Goal: Transaction & Acquisition: Purchase product/service

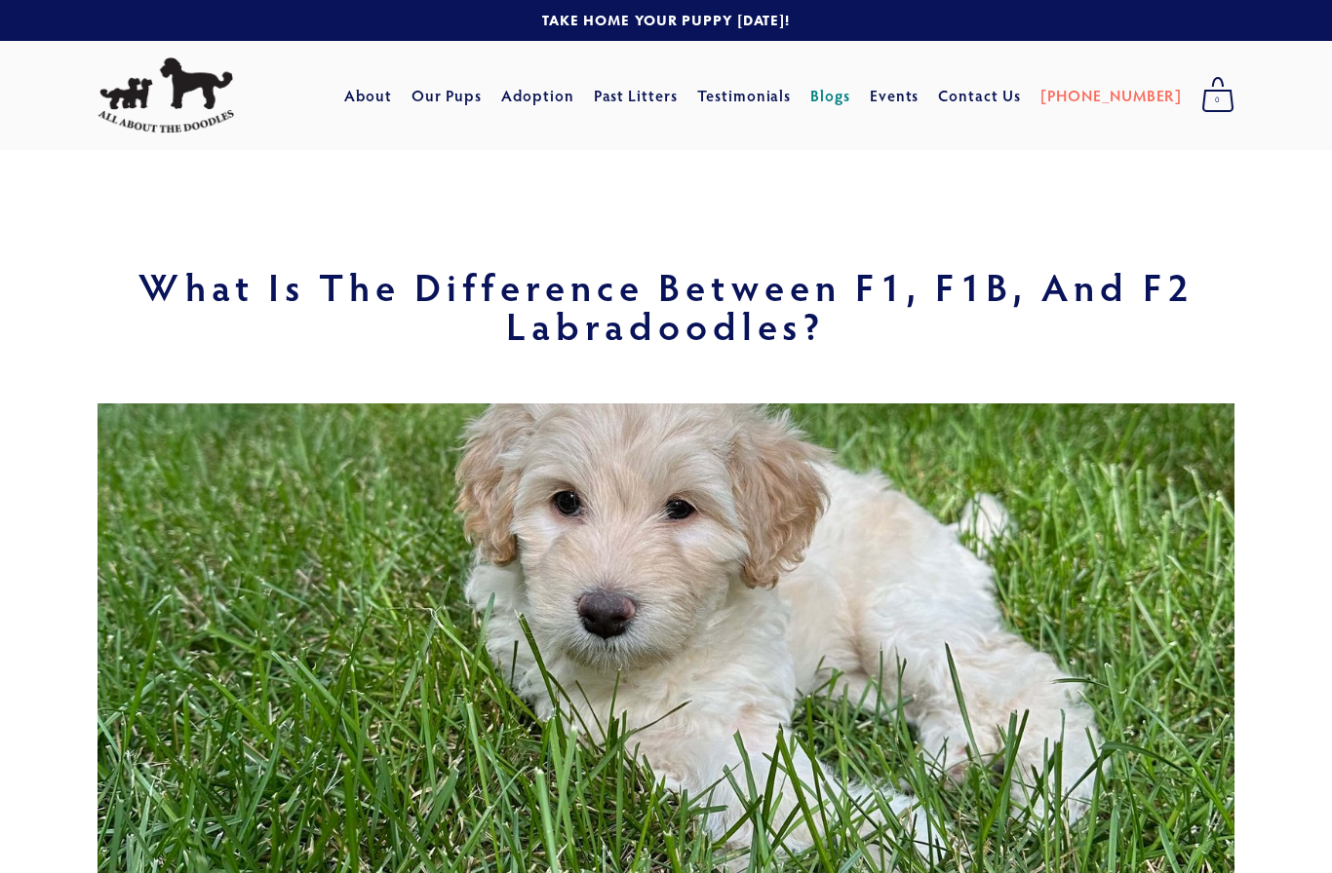
click at [483, 100] on link "Our Pups" at bounding box center [446, 95] width 71 height 35
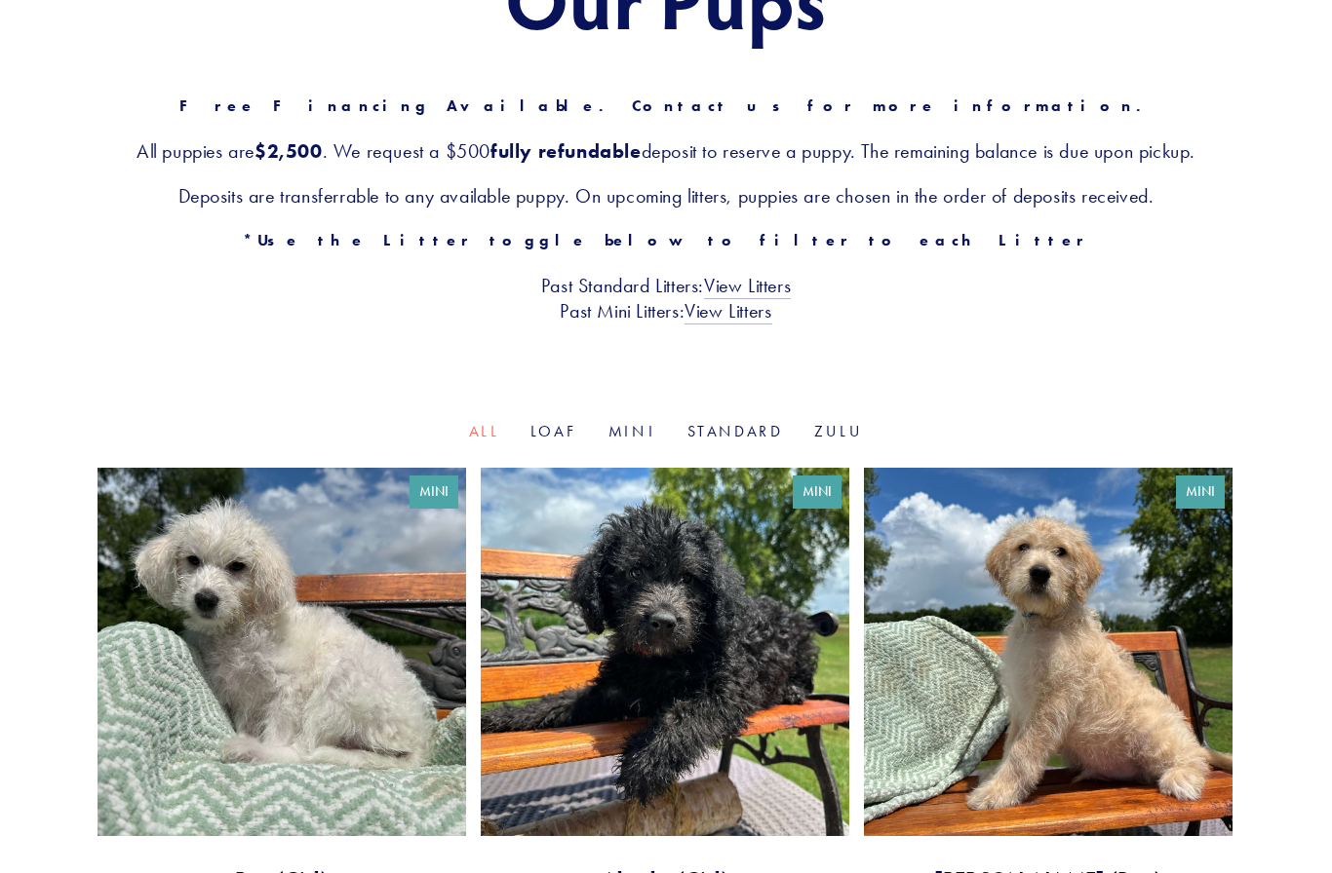
scroll to position [378, 0]
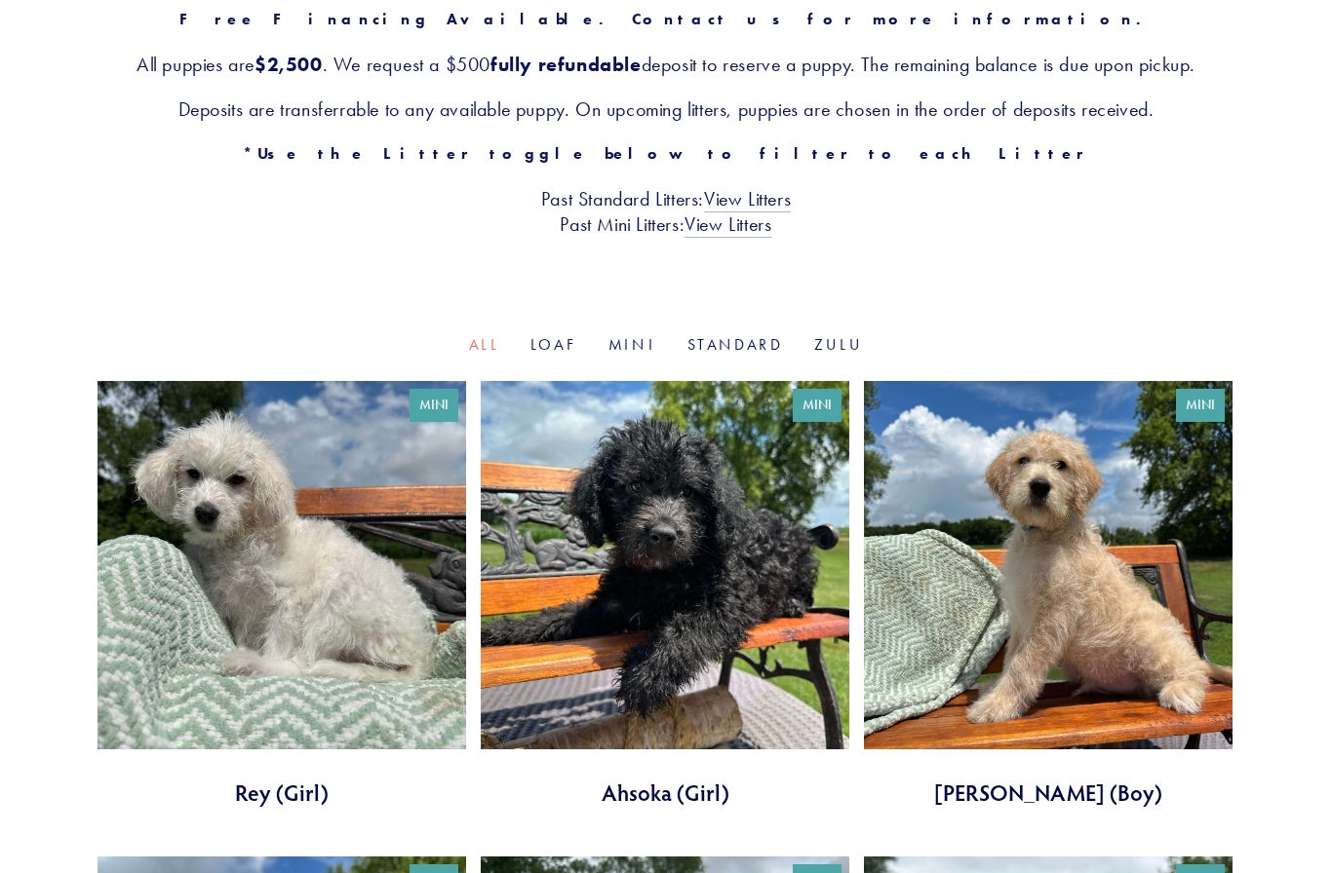
click at [1124, 613] on link at bounding box center [1048, 594] width 368 height 427
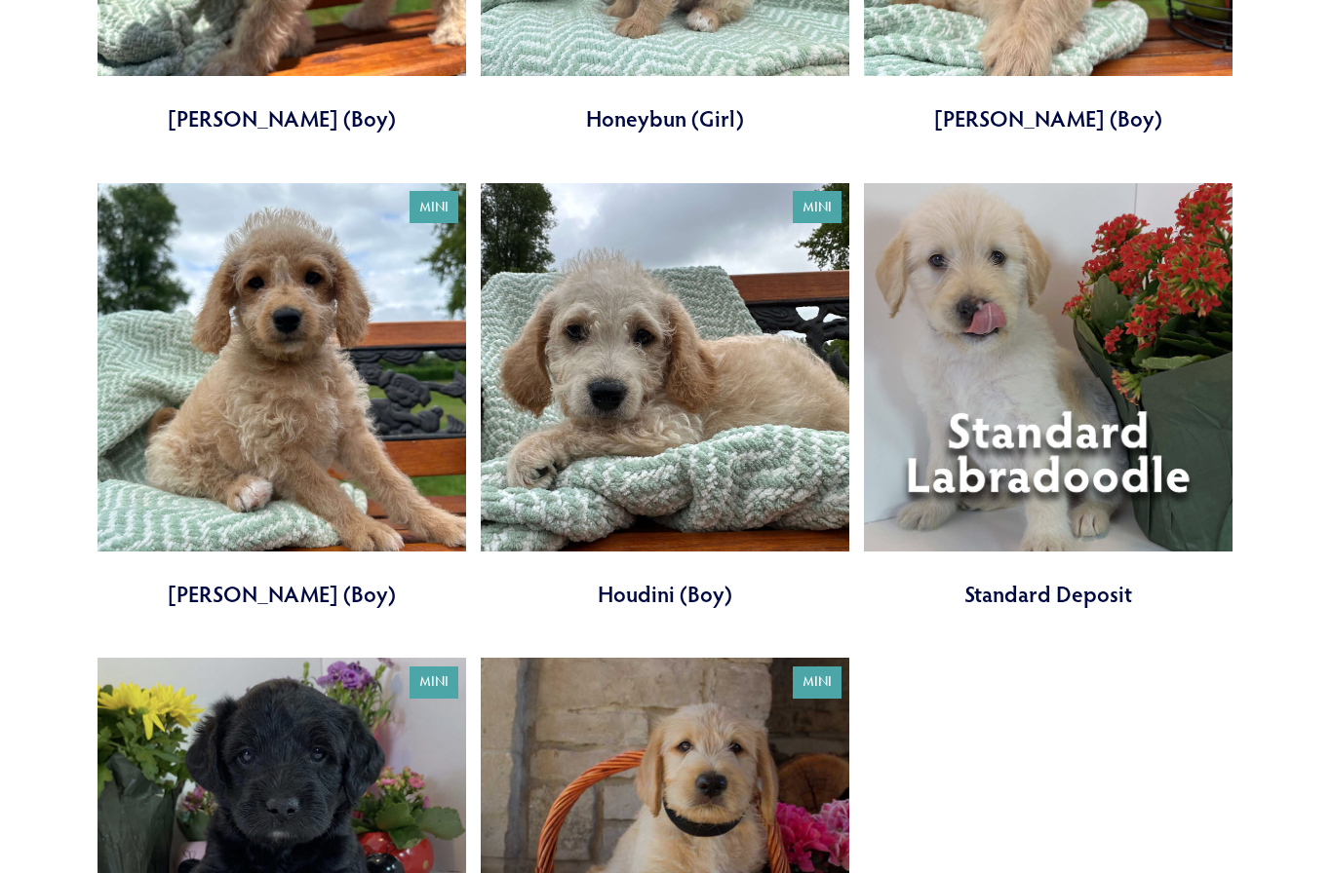
scroll to position [1518, 0]
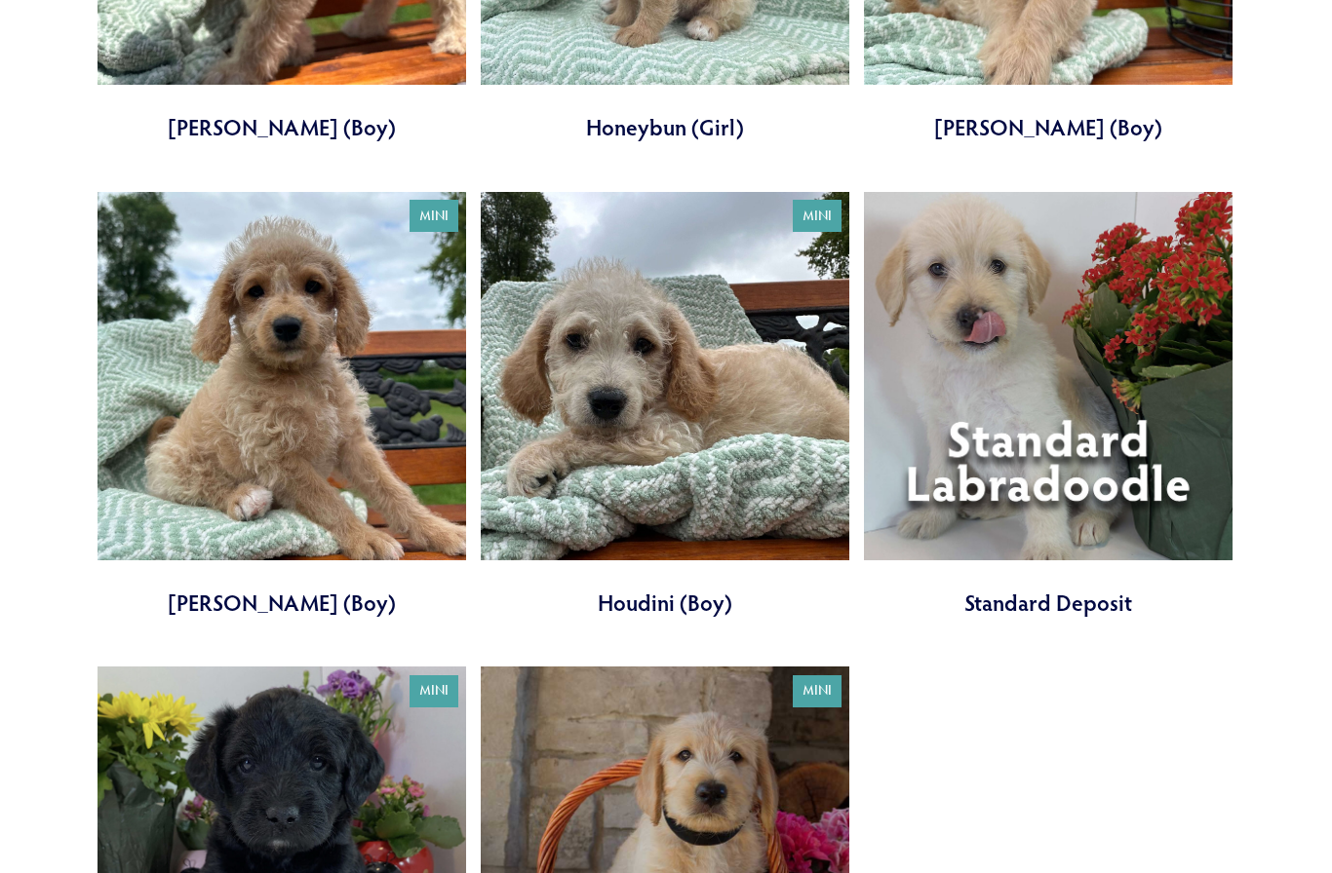
click at [1118, 470] on link at bounding box center [1048, 406] width 368 height 427
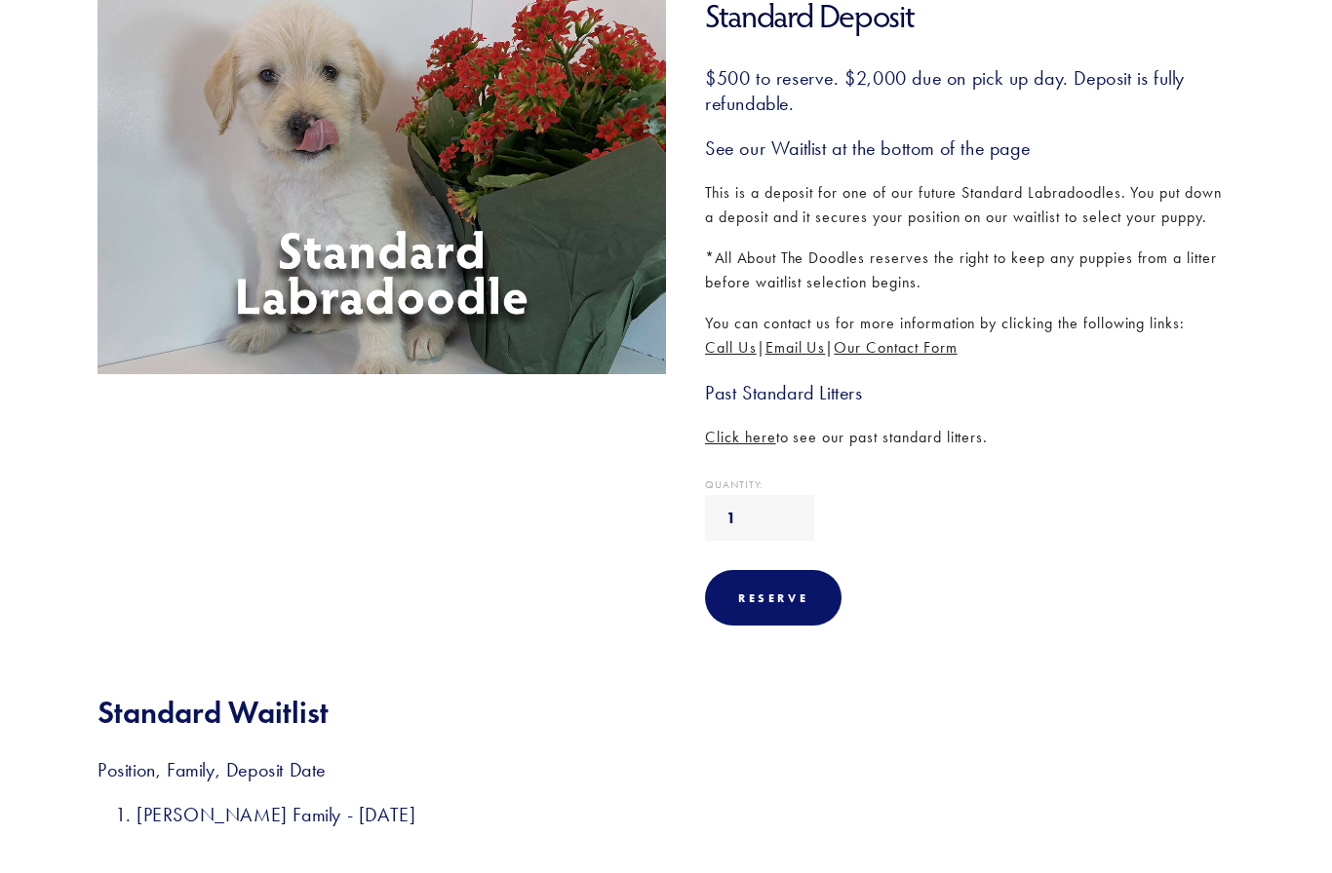
scroll to position [324, 0]
click at [749, 440] on span "Click here" at bounding box center [740, 437] width 71 height 19
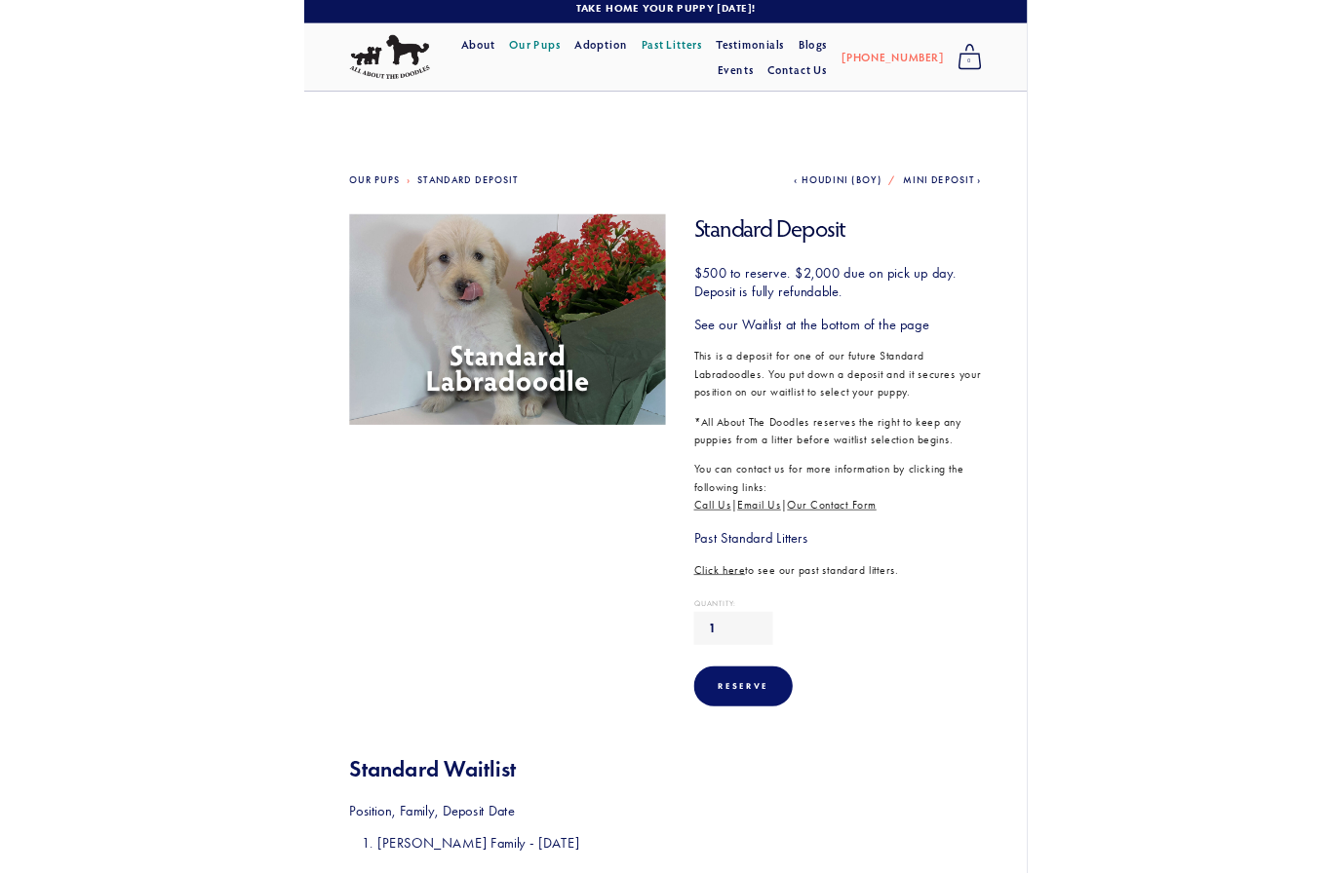
scroll to position [10, 0]
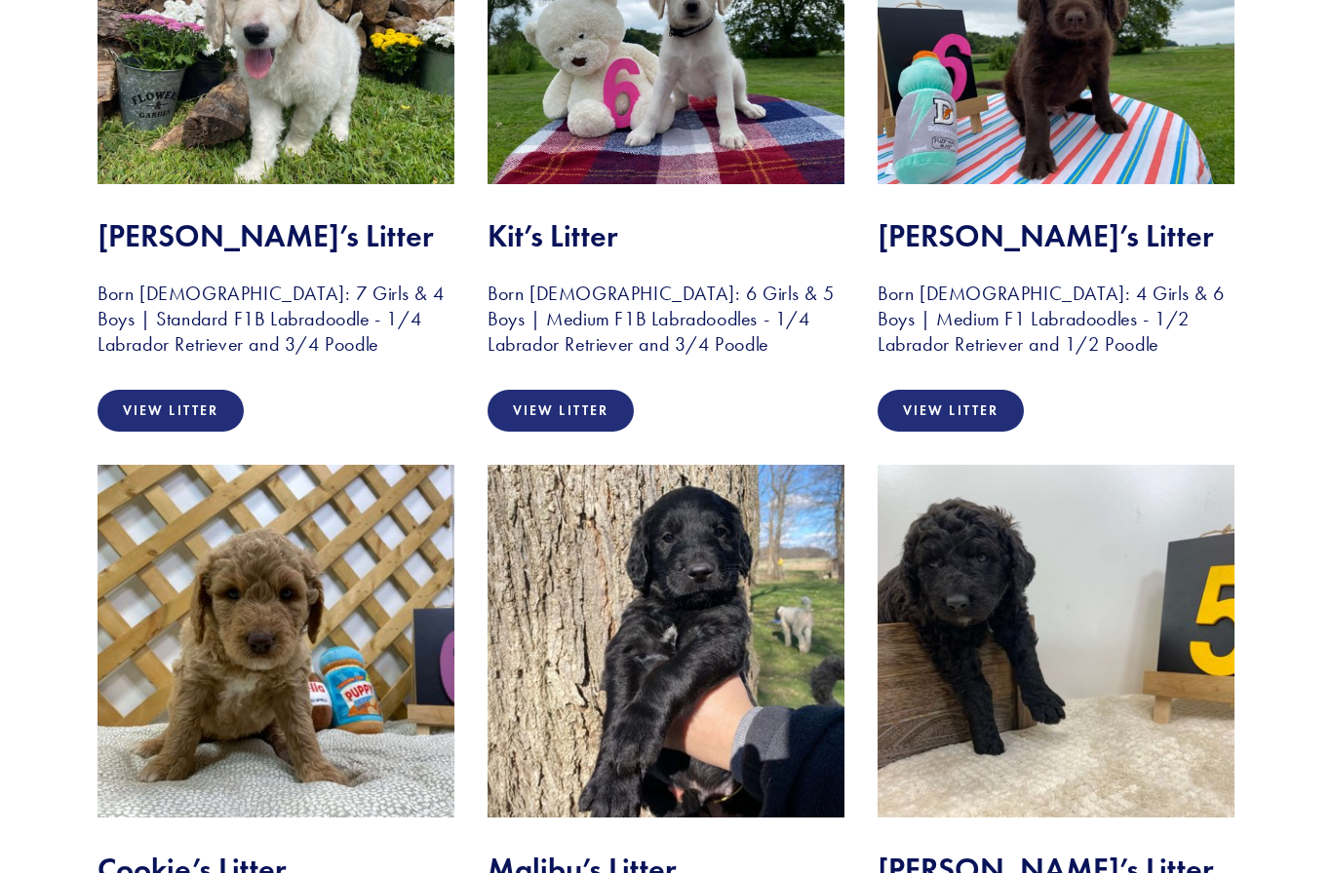
scroll to position [3276, 0]
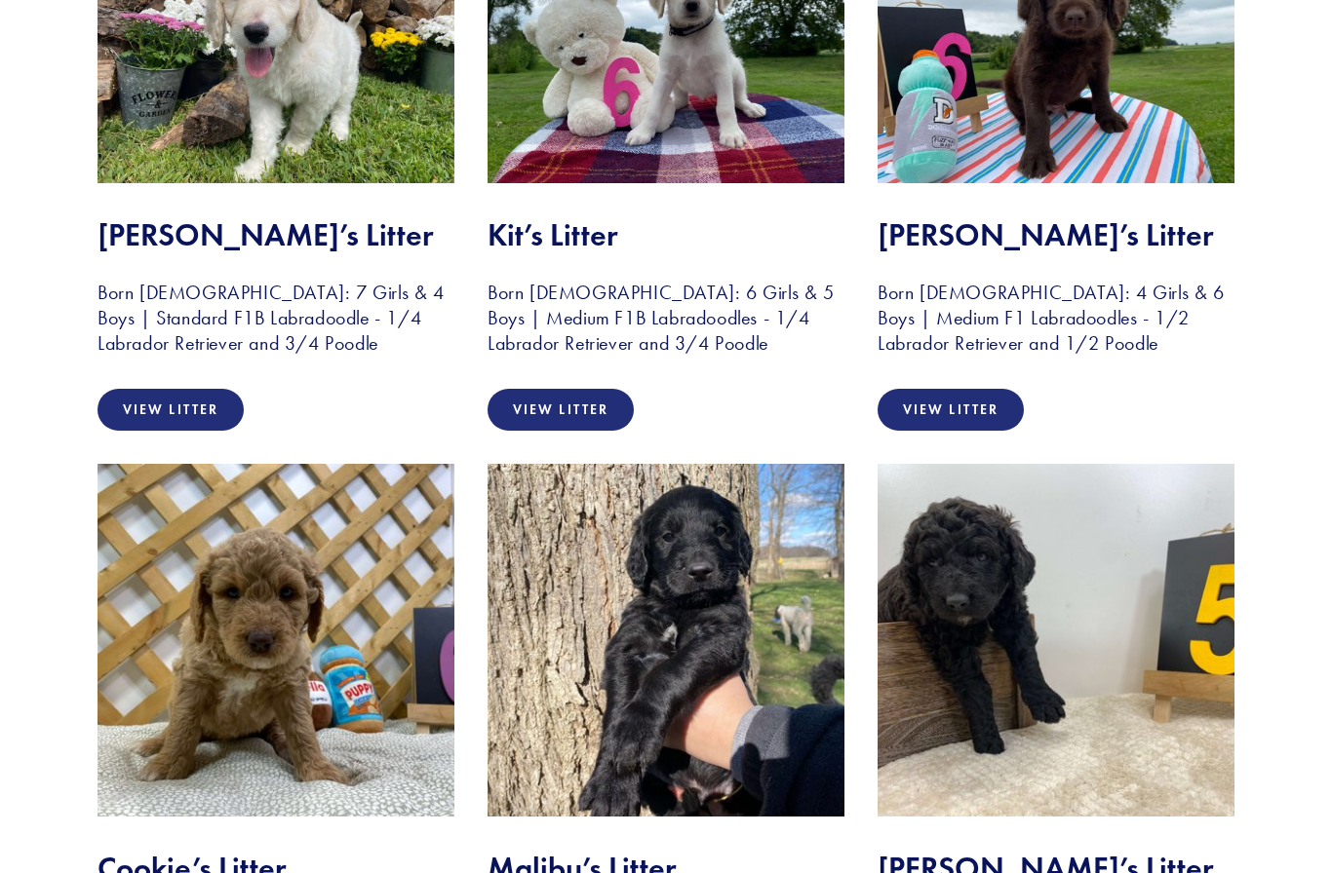
click at [1174, 616] on img at bounding box center [1055, 641] width 357 height 352
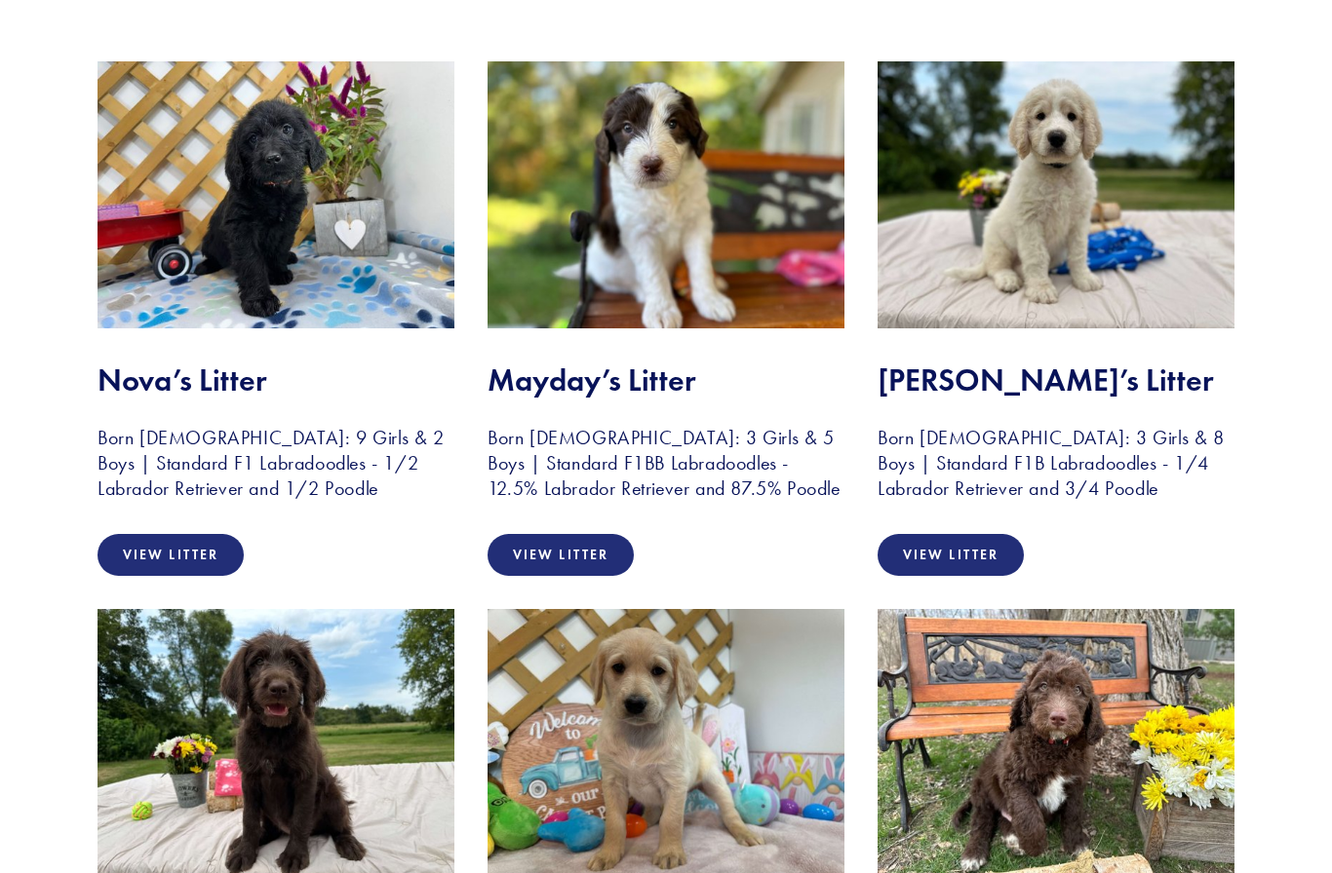
scroll to position [372, 0]
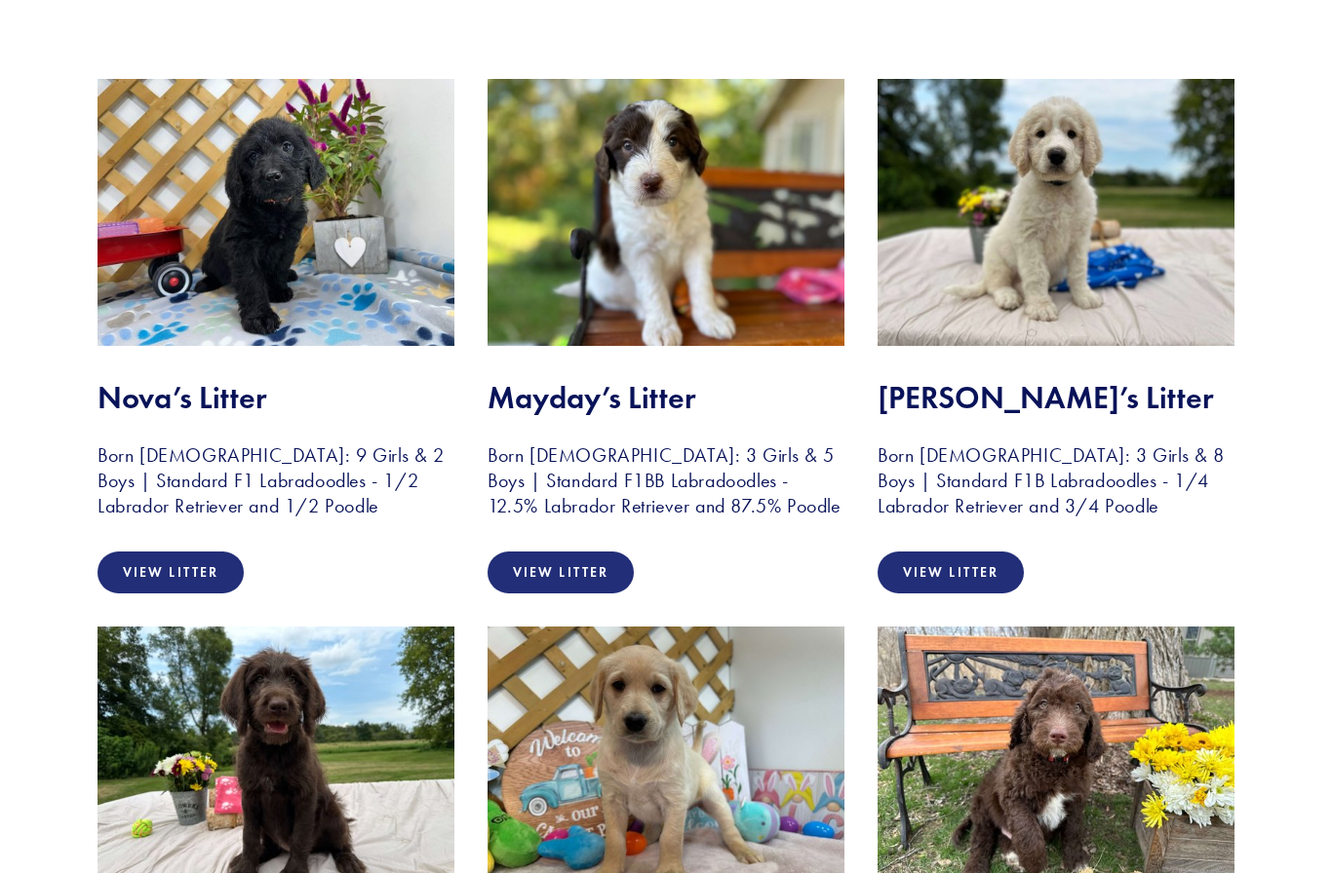
click at [1117, 196] on img at bounding box center [1055, 214] width 357 height 268
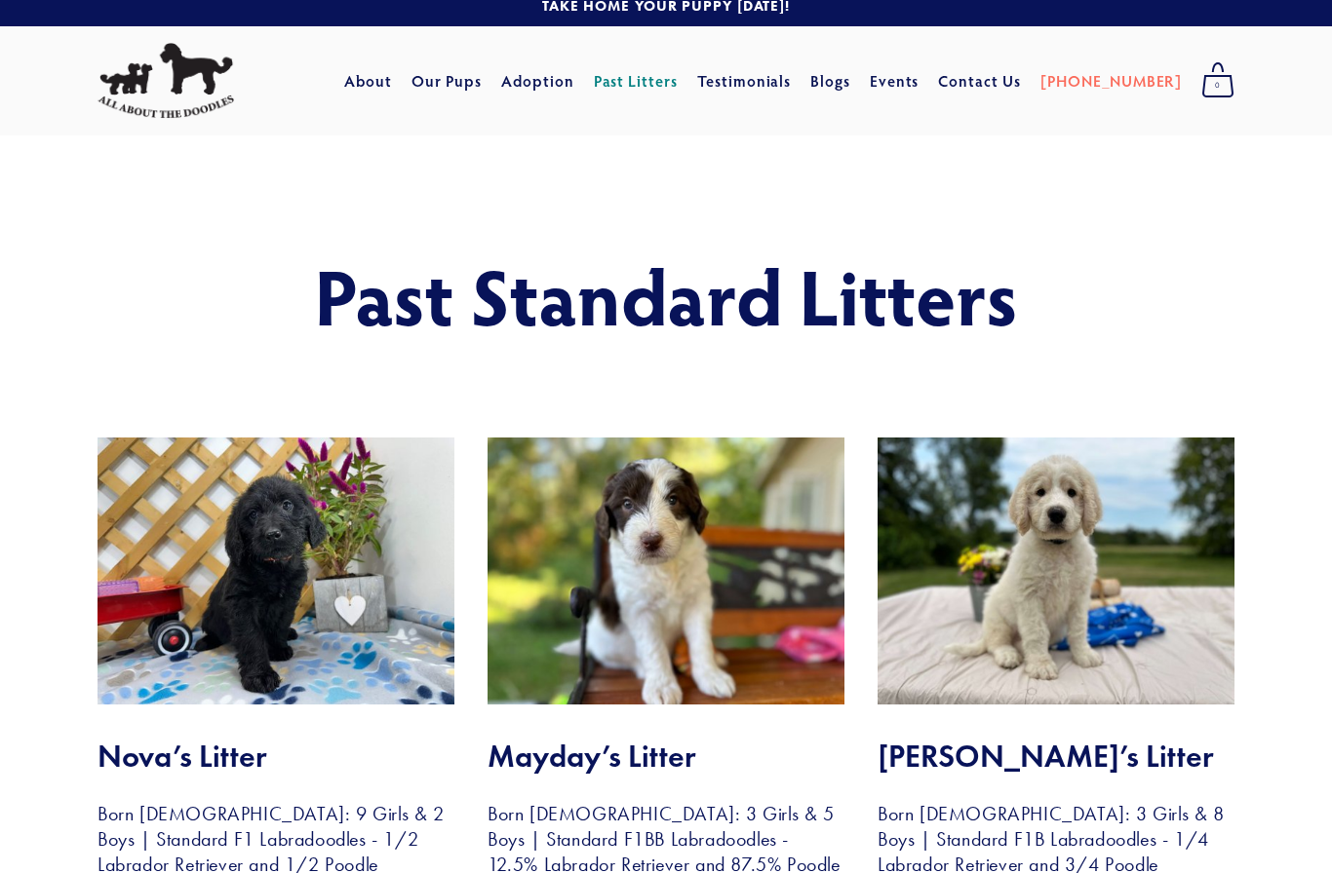
scroll to position [0, 0]
